Goal: Information Seeking & Learning: Learn about a topic

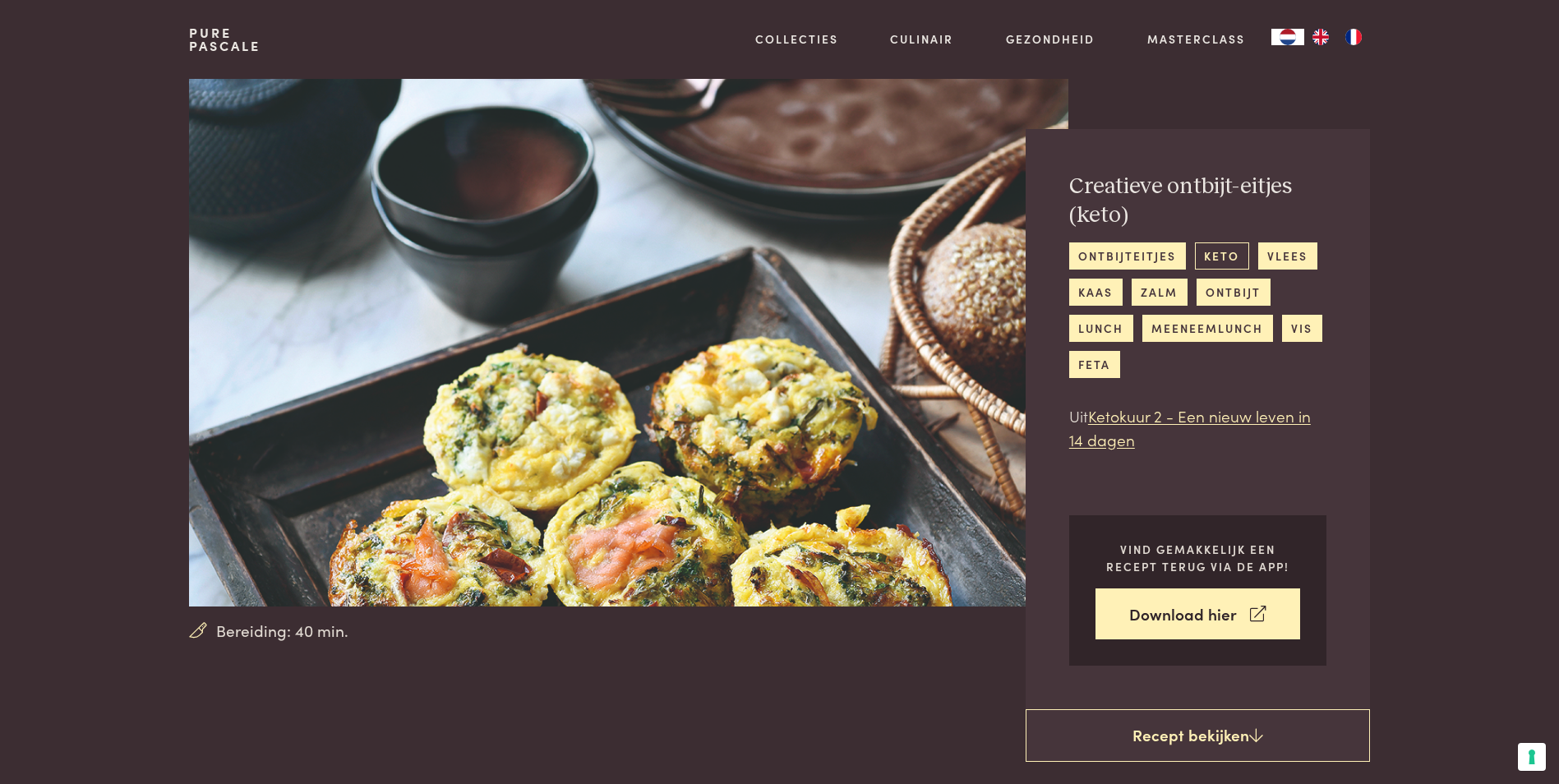
click at [1239, 258] on link "keto" at bounding box center [1222, 256] width 54 height 27
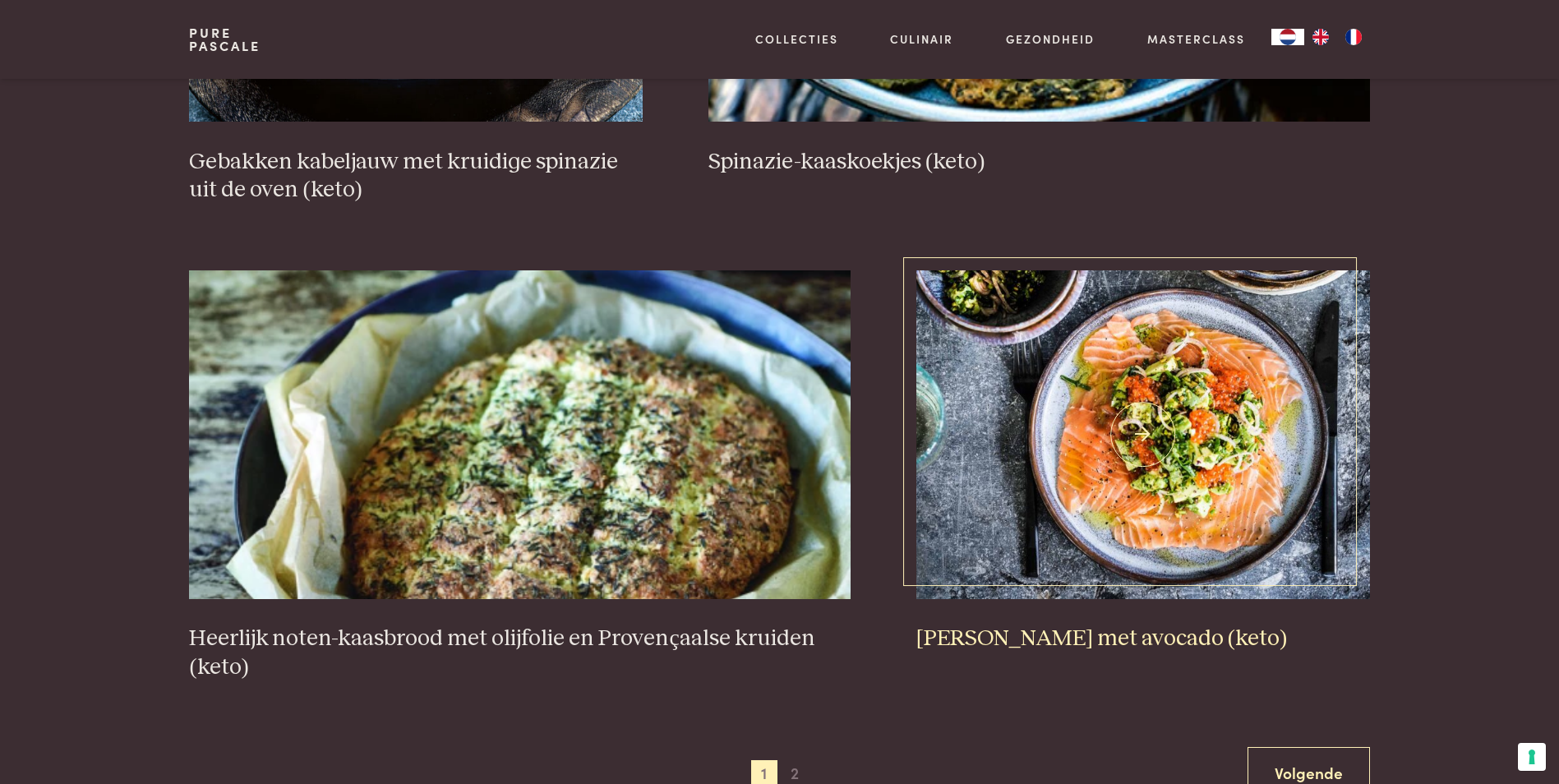
scroll to position [2876, 0]
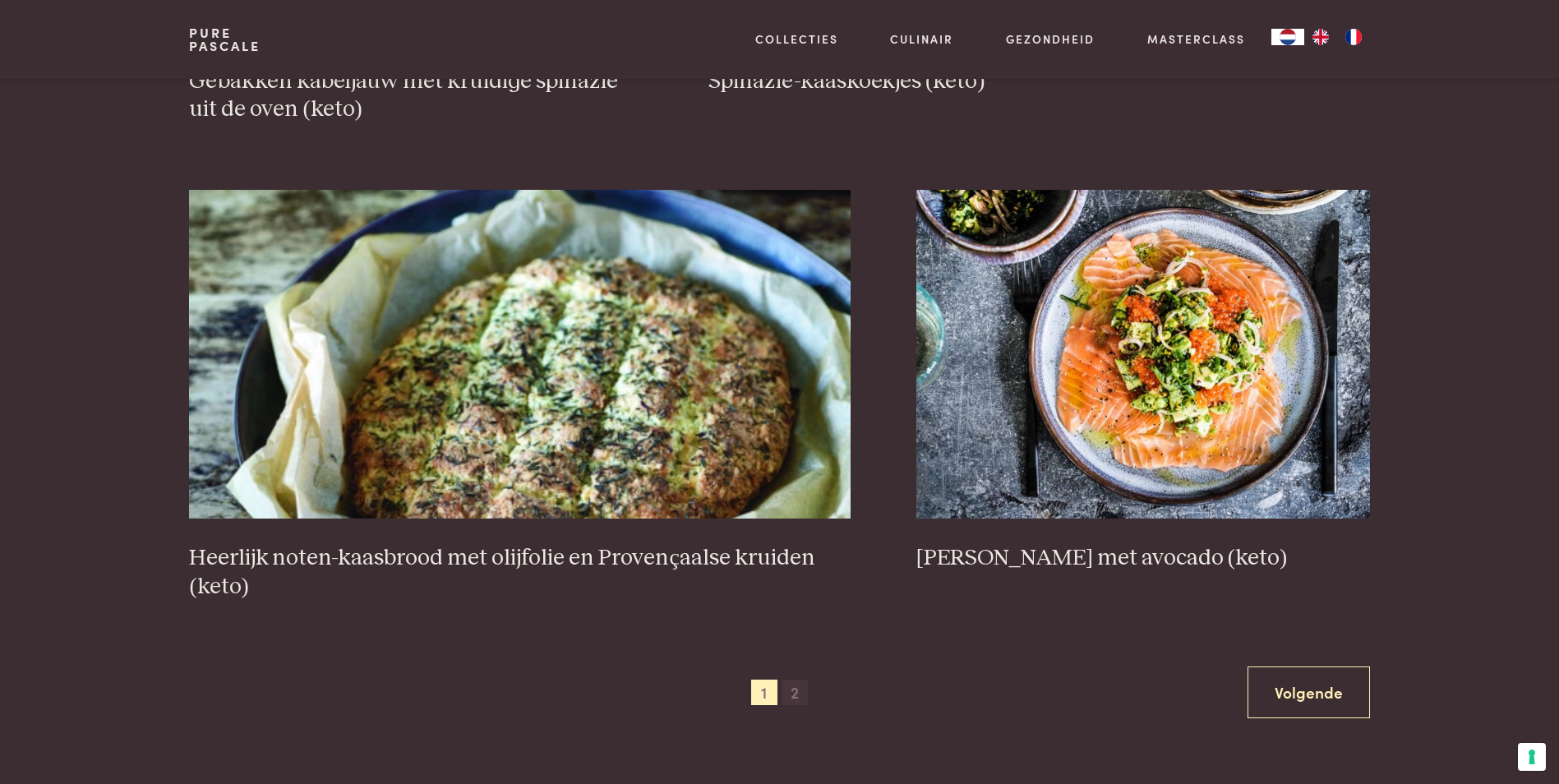
click at [794, 691] on span "2" at bounding box center [794, 692] width 26 height 26
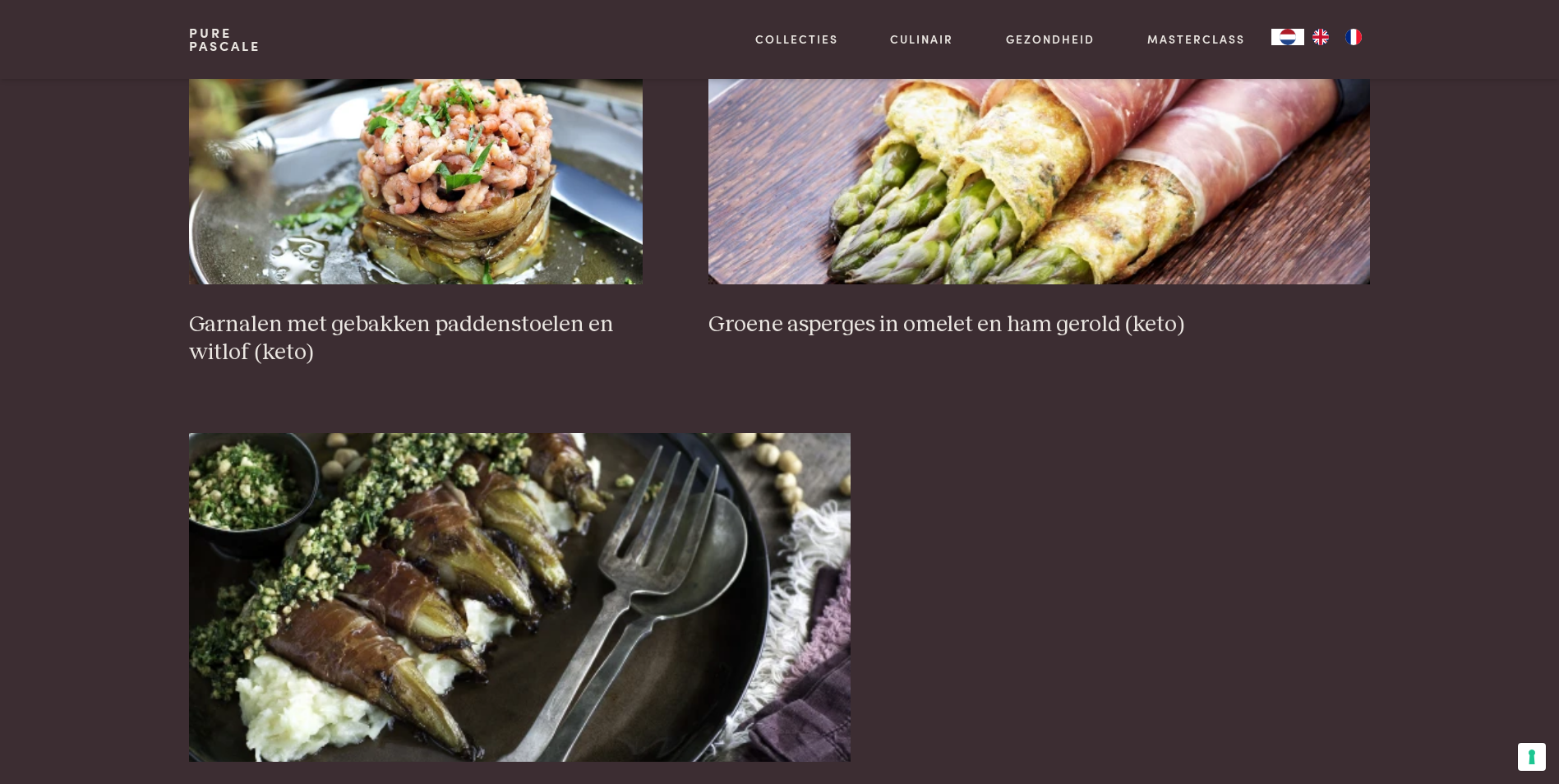
scroll to position [2267, 0]
